Goal: Find specific fact

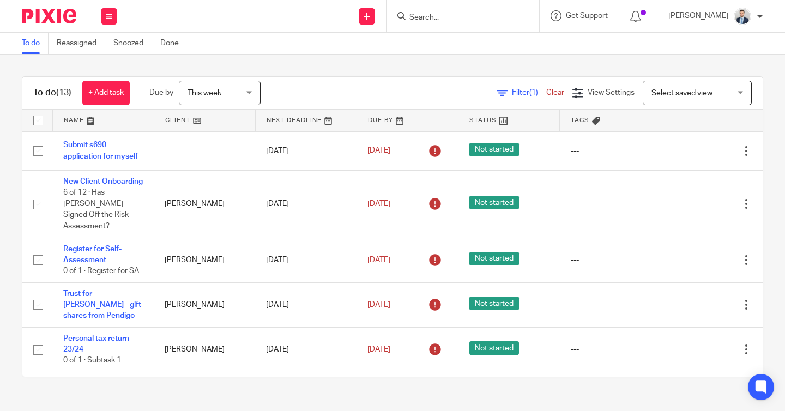
click at [456, 16] on input "Search" at bounding box center [457, 18] width 98 height 10
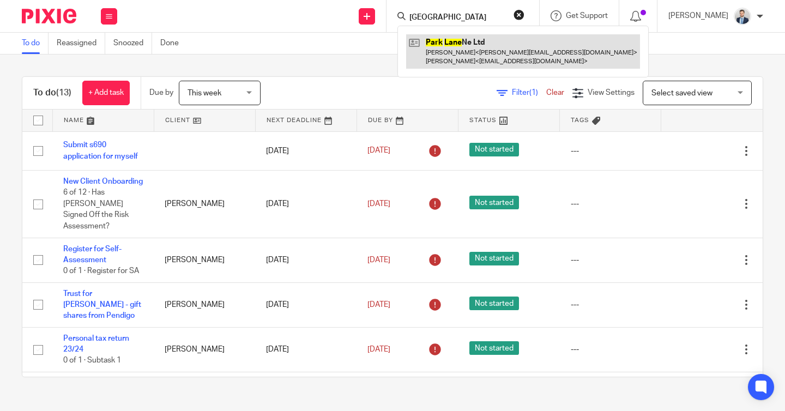
type input "[GEOGRAPHIC_DATA]"
click at [485, 49] on link at bounding box center [523, 51] width 234 height 34
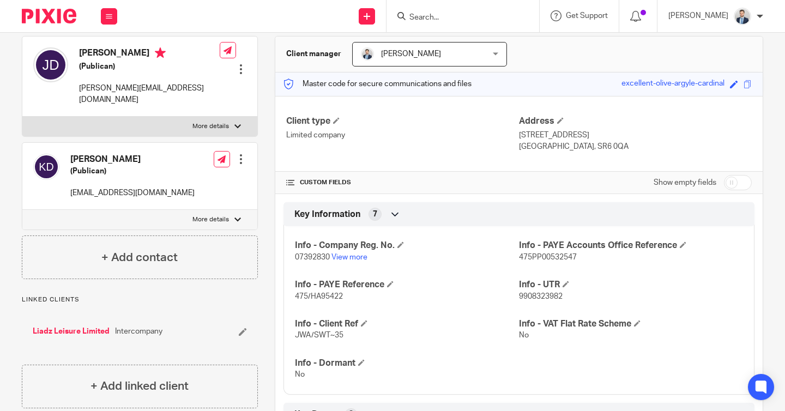
scroll to position [100, 0]
click at [538, 299] on span "9908323982" at bounding box center [541, 296] width 44 height 8
copy span "9908323982"
click at [483, 15] on input "Search" at bounding box center [457, 18] width 98 height 10
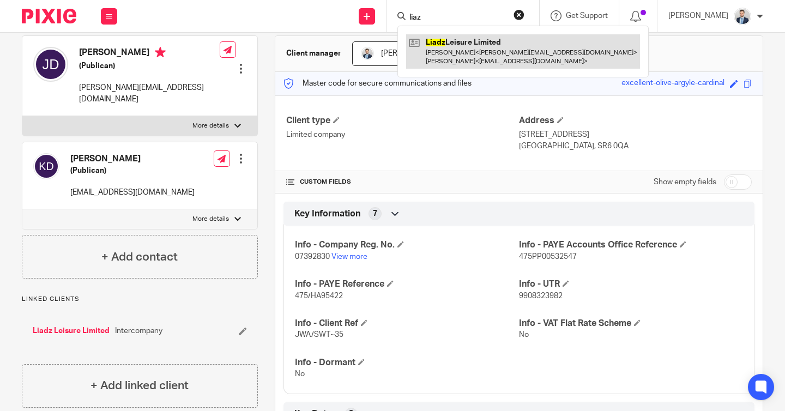
type input "liaz"
click at [499, 49] on link at bounding box center [523, 51] width 234 height 34
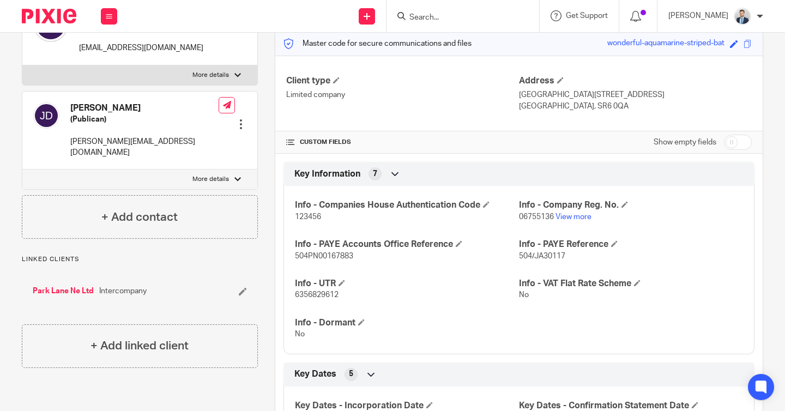
scroll to position [142, 0]
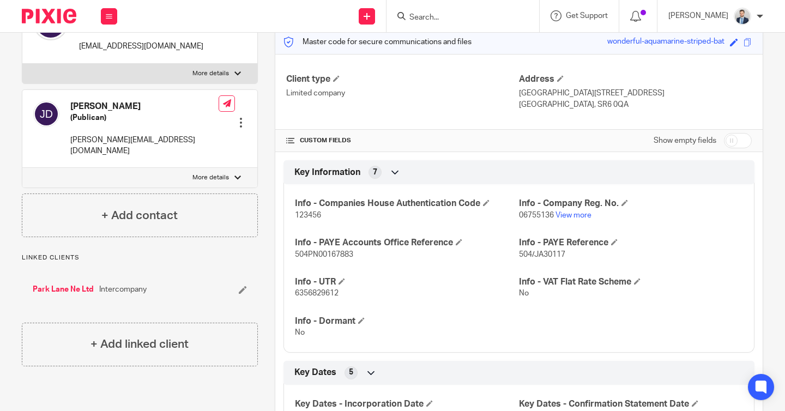
click at [321, 295] on span "6356829612" at bounding box center [317, 294] width 44 height 8
copy span "6356829612"
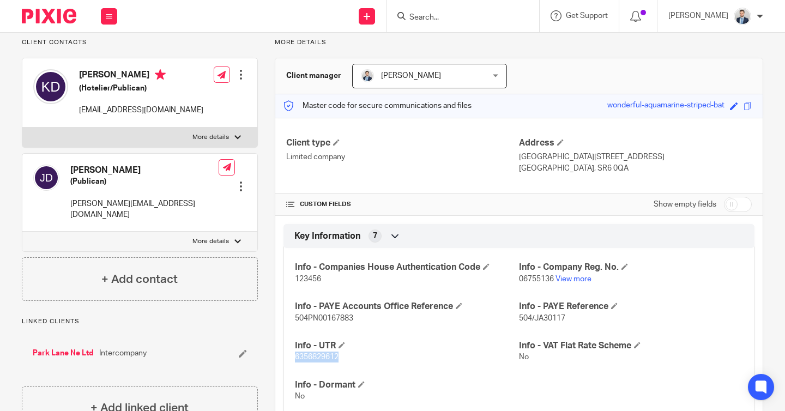
scroll to position [0, 0]
